Goal: Find specific page/section: Find specific page/section

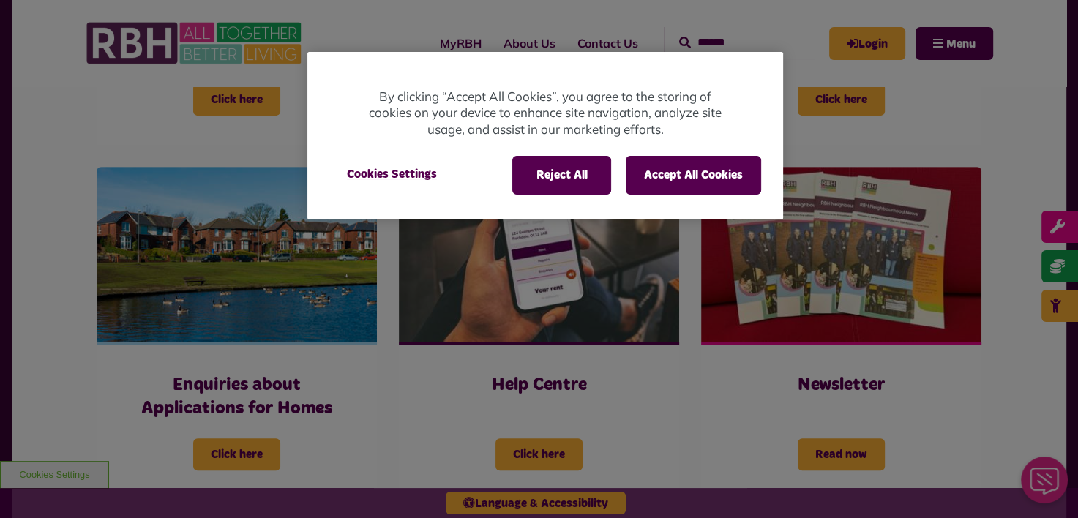
scroll to position [578, 0]
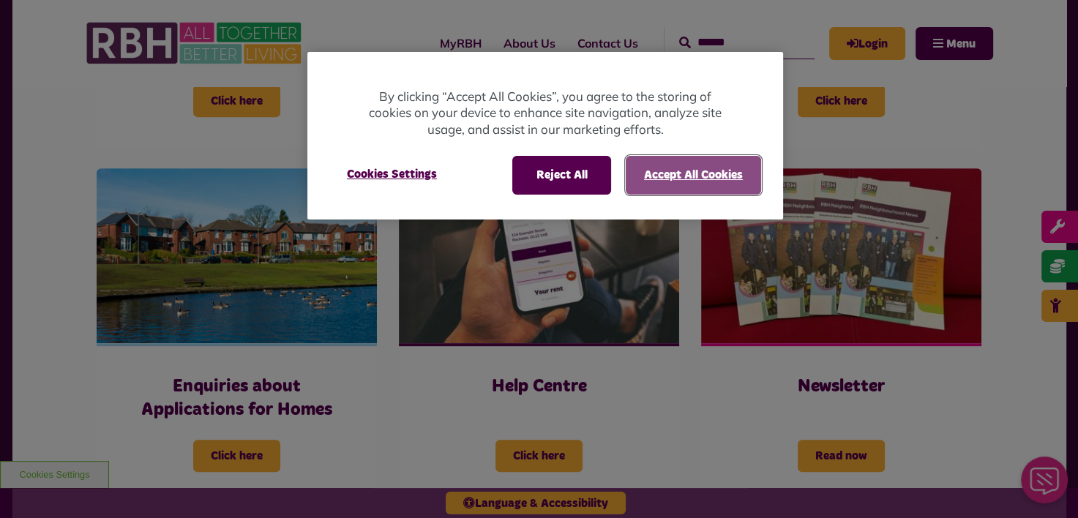
click at [674, 186] on button "Accept All Cookies" at bounding box center [693, 175] width 135 height 38
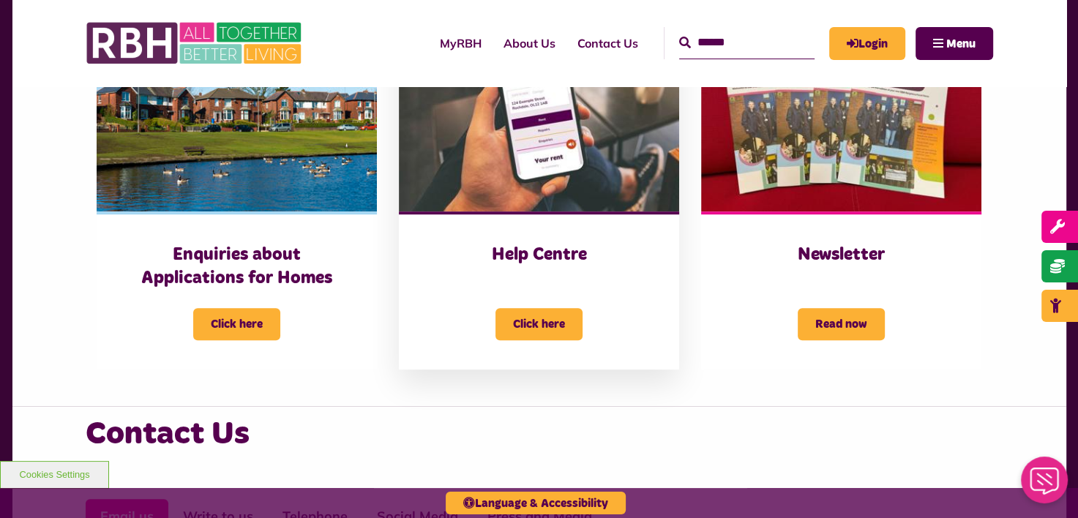
scroll to position [712, 0]
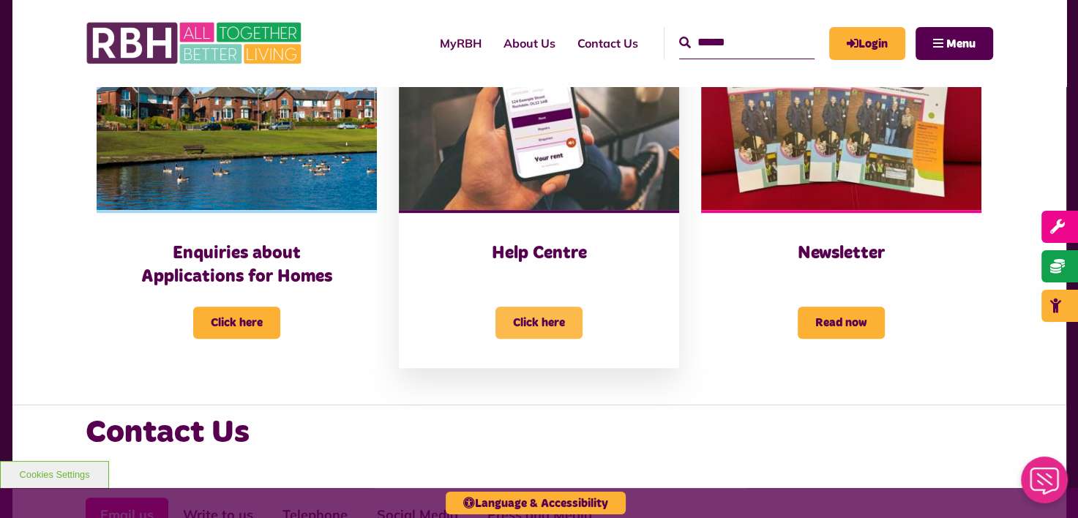
click at [532, 320] on span "Click here" at bounding box center [539, 323] width 87 height 32
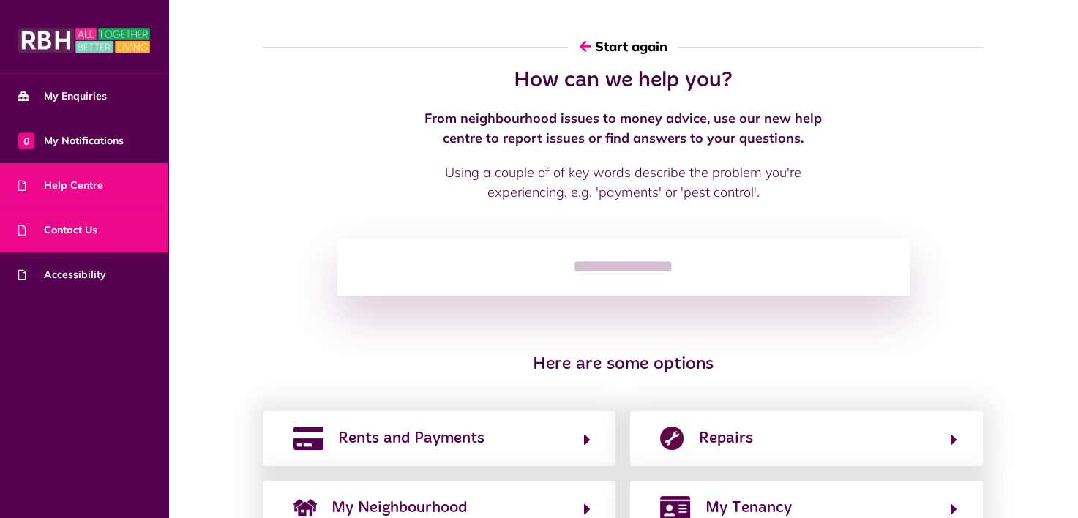
click at [62, 233] on span "Contact Us" at bounding box center [57, 230] width 79 height 15
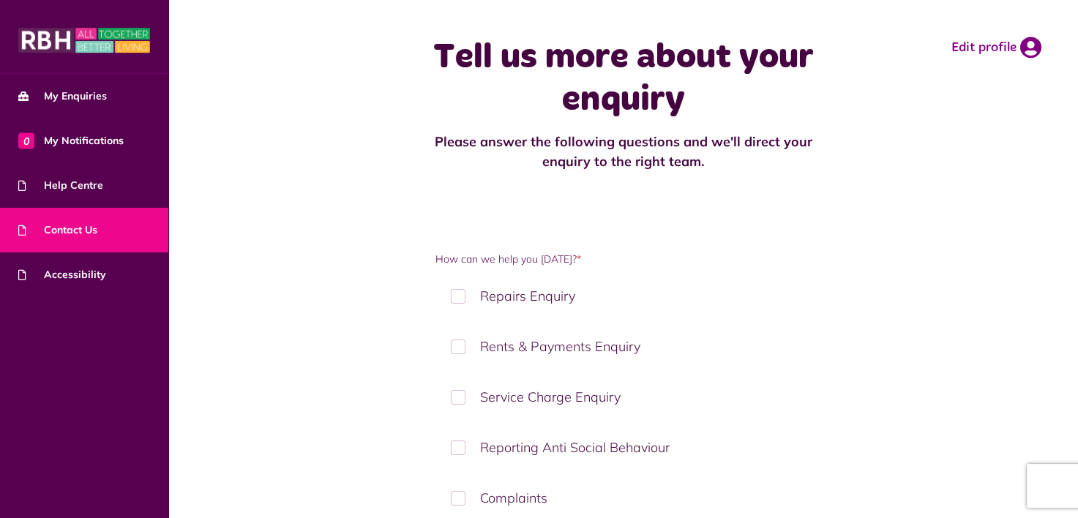
click at [50, 228] on span "Contact Us" at bounding box center [57, 230] width 79 height 15
